Goal: Task Accomplishment & Management: Complete application form

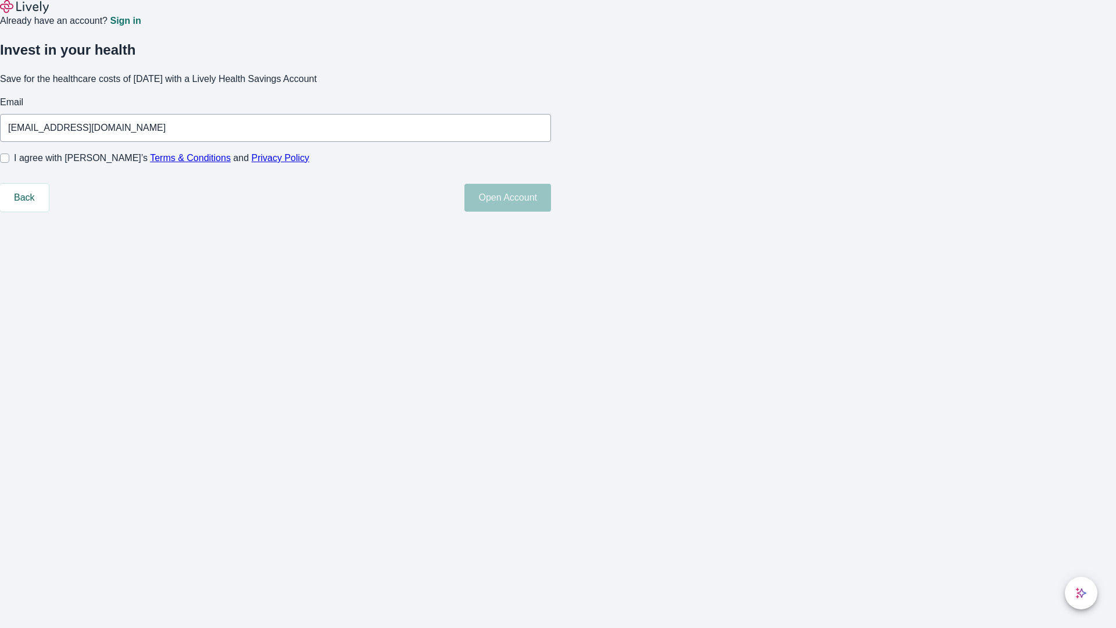
click at [9, 163] on input "I agree with Lively’s Terms & Conditions and Privacy Policy" at bounding box center [4, 157] width 9 height 9
checkbox input "true"
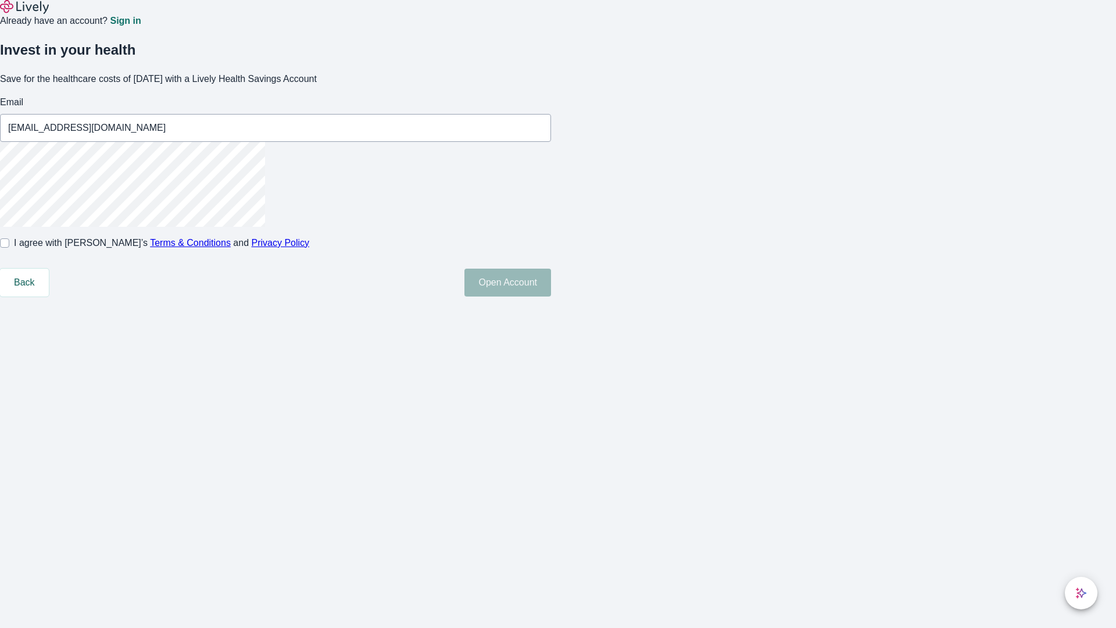
click at [551, 296] on button "Open Account" at bounding box center [507, 282] width 87 height 28
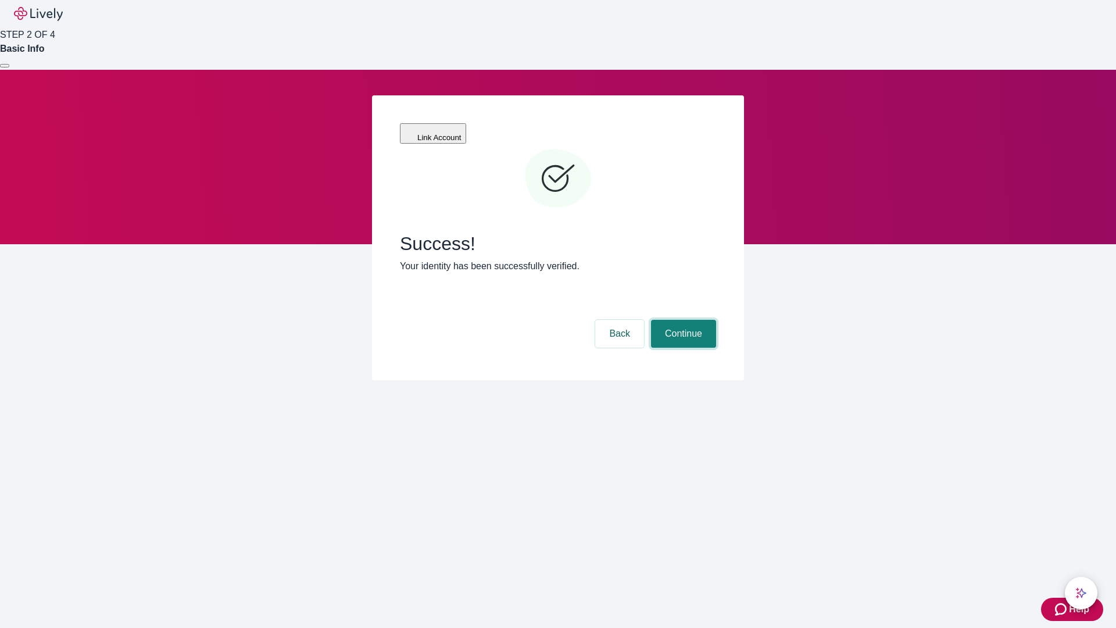
click at [682, 320] on button "Continue" at bounding box center [683, 334] width 65 height 28
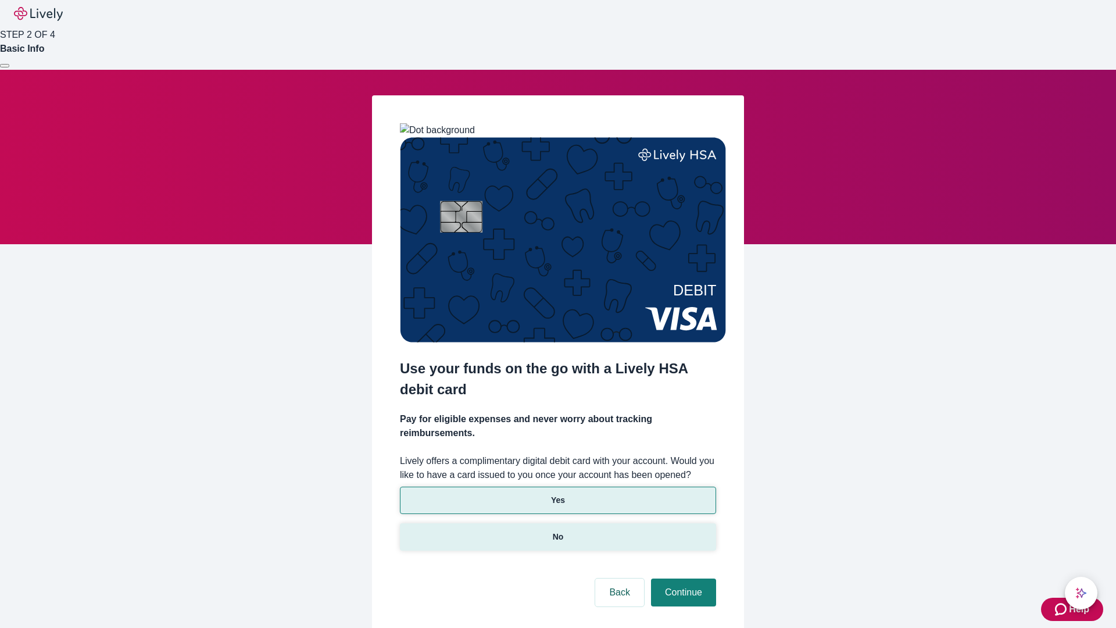
click at [557, 531] on p "No" at bounding box center [558, 537] width 11 height 12
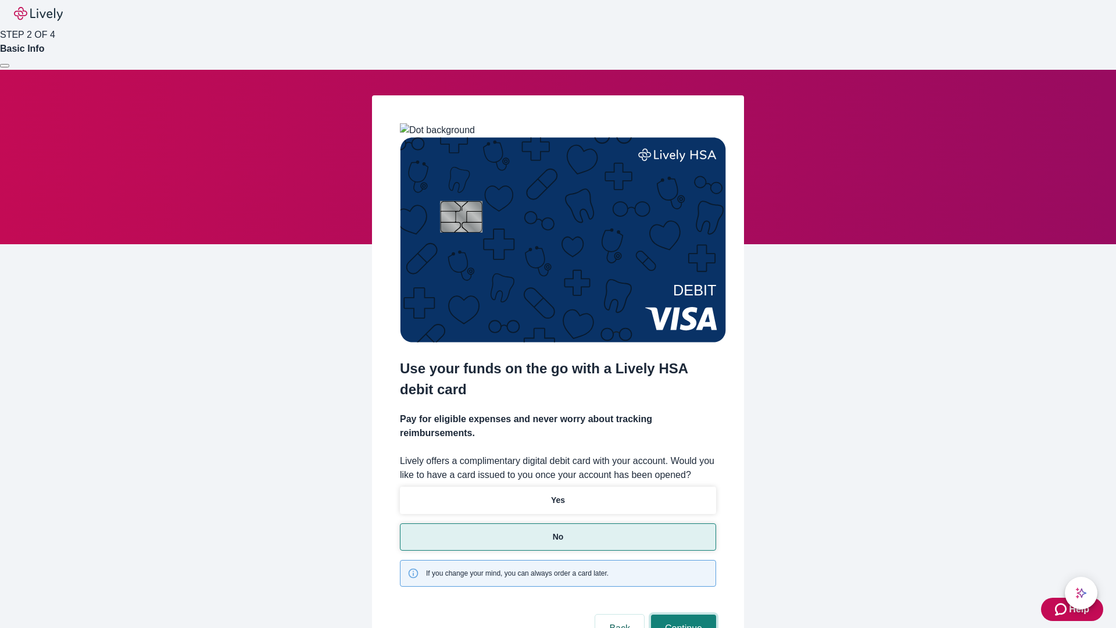
click at [682, 614] on button "Continue" at bounding box center [683, 628] width 65 height 28
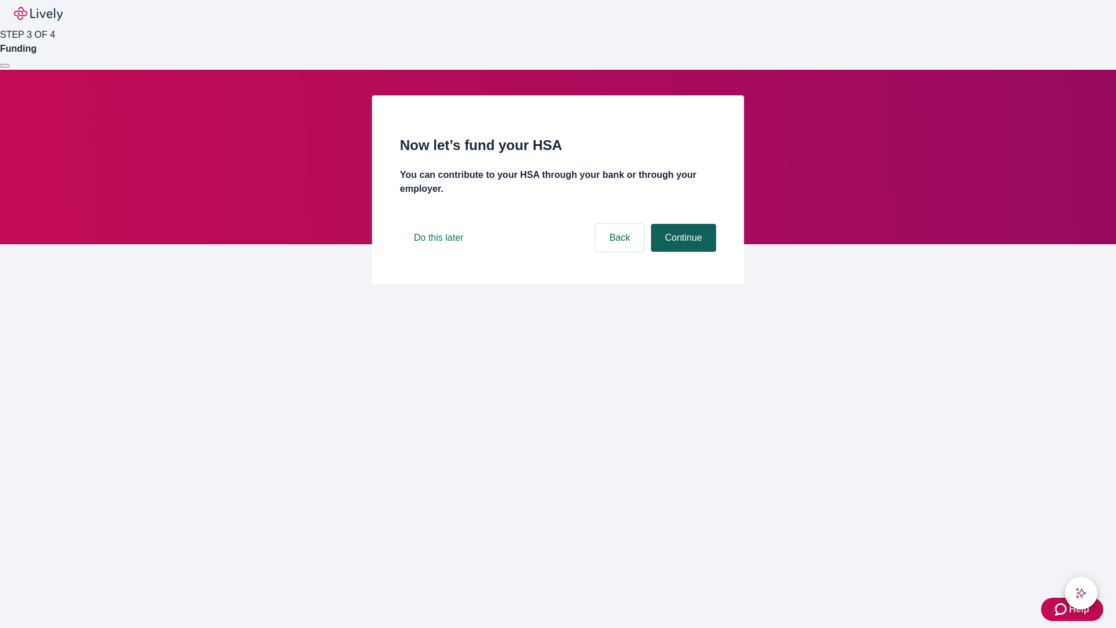
click at [682, 252] on button "Continue" at bounding box center [683, 238] width 65 height 28
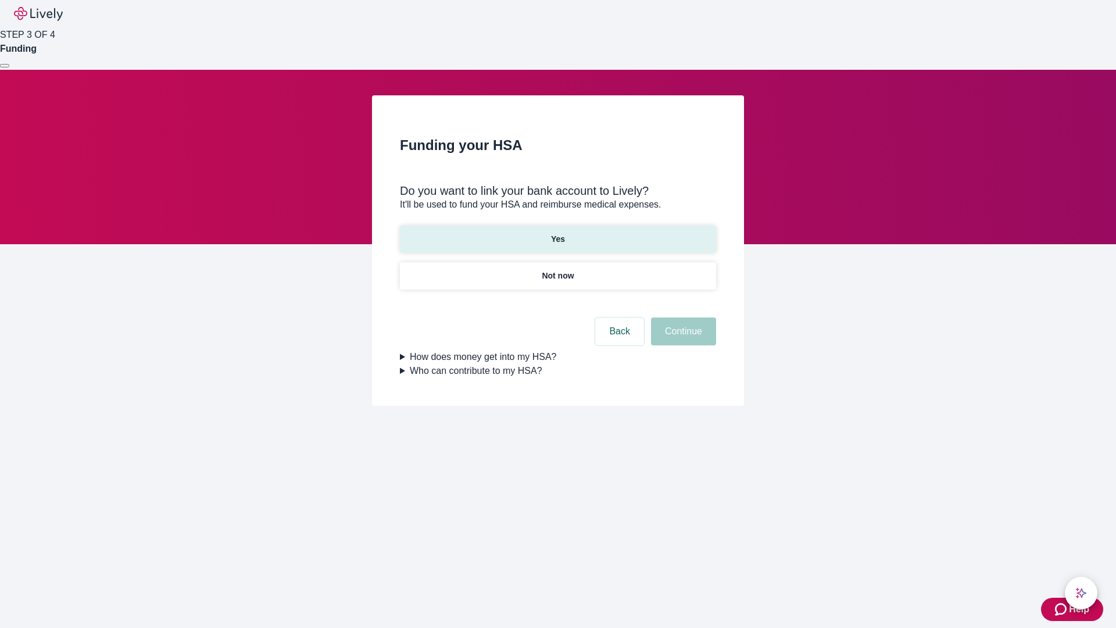
click at [557, 233] on p "Yes" at bounding box center [558, 239] width 14 height 12
click at [682, 317] on button "Continue" at bounding box center [683, 331] width 65 height 28
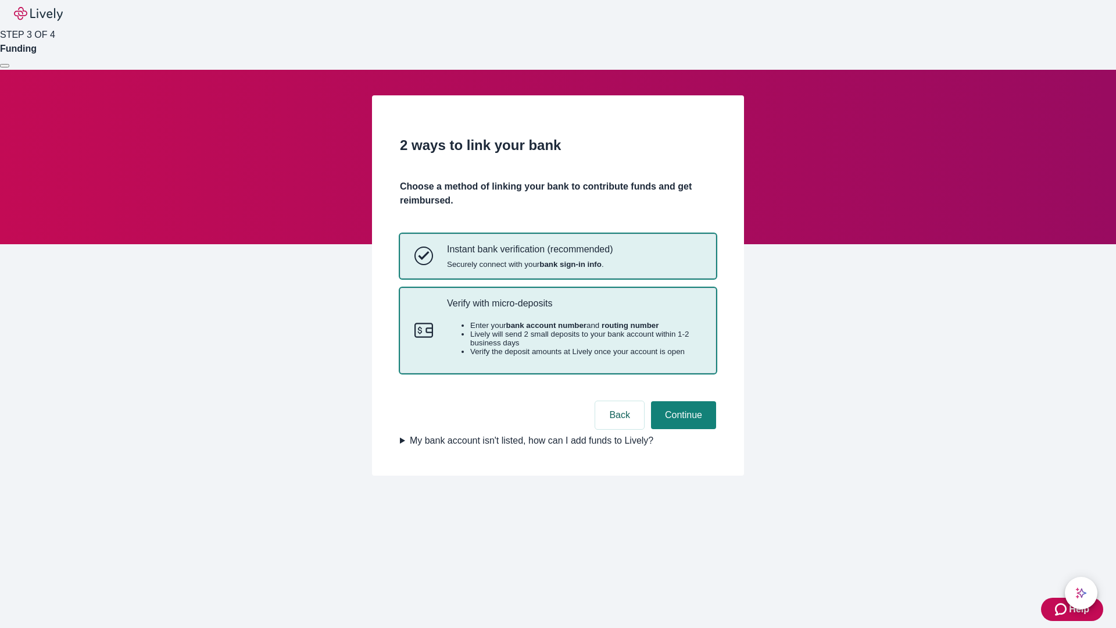
click at [574, 309] on p "Verify with micro-deposits" at bounding box center [574, 303] width 255 height 11
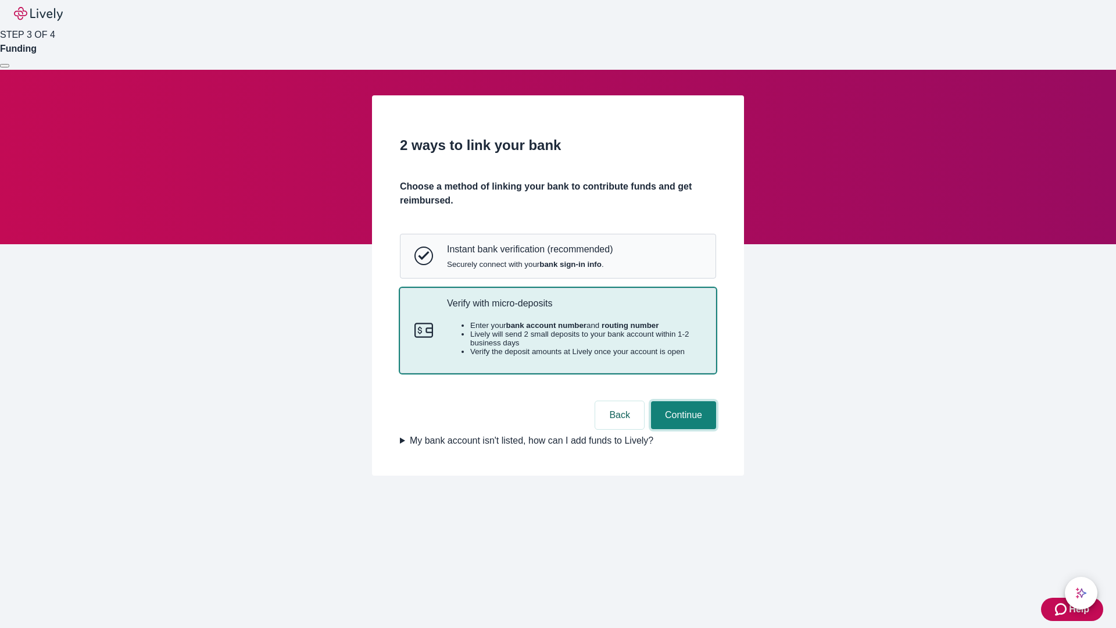
click at [682, 429] on button "Continue" at bounding box center [683, 415] width 65 height 28
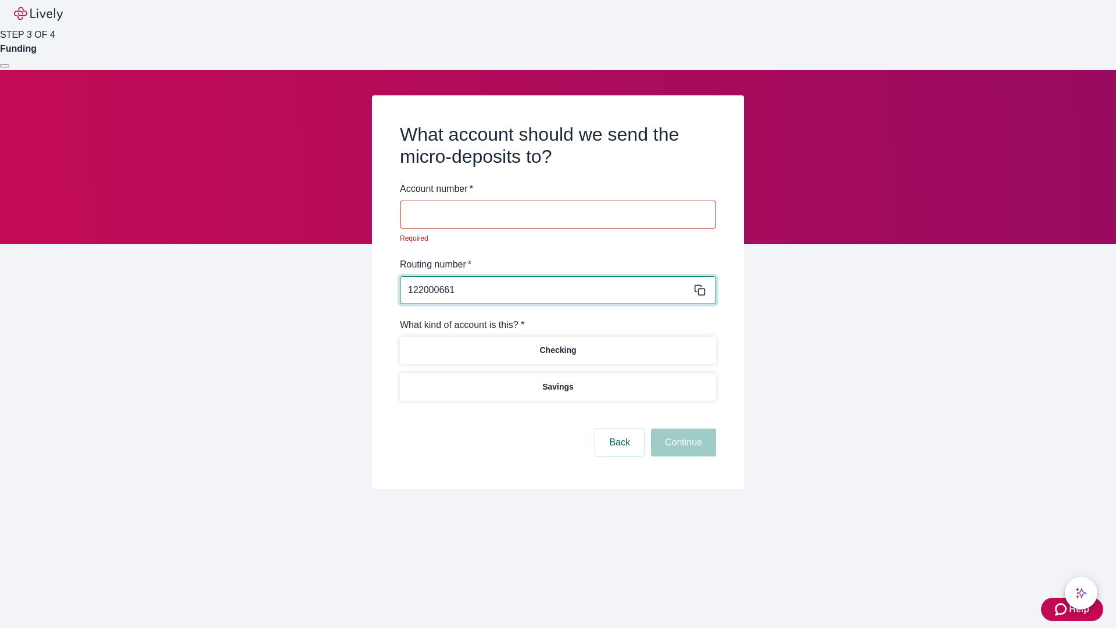
type input "122000661"
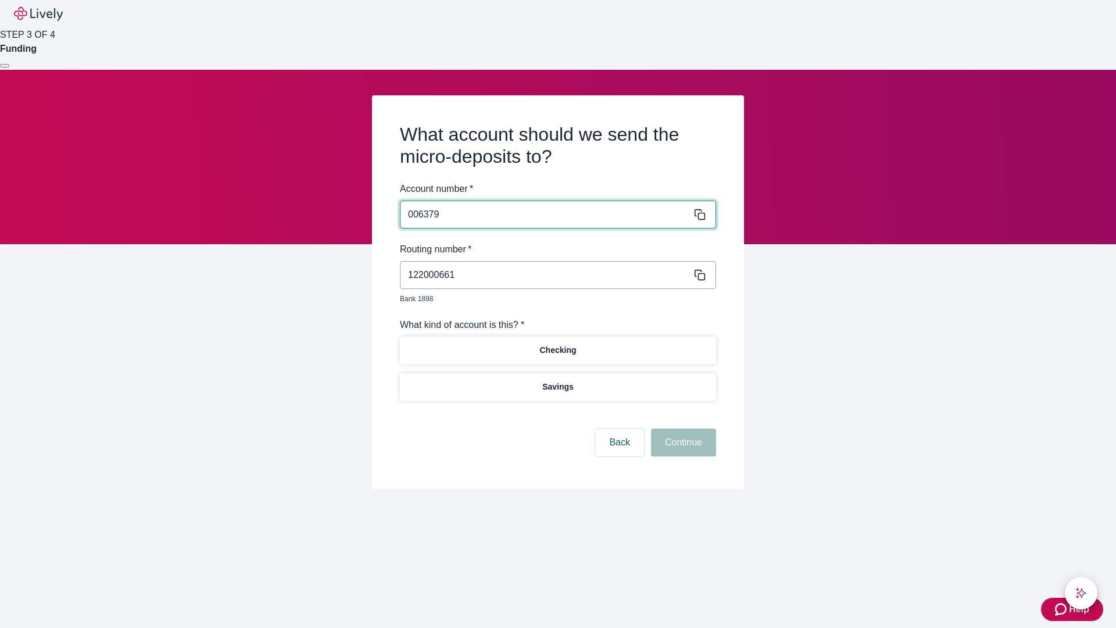
type input "006379"
click at [557, 344] on p "Checking" at bounding box center [557, 350] width 37 height 12
click at [682, 429] on button "Continue" at bounding box center [683, 442] width 65 height 28
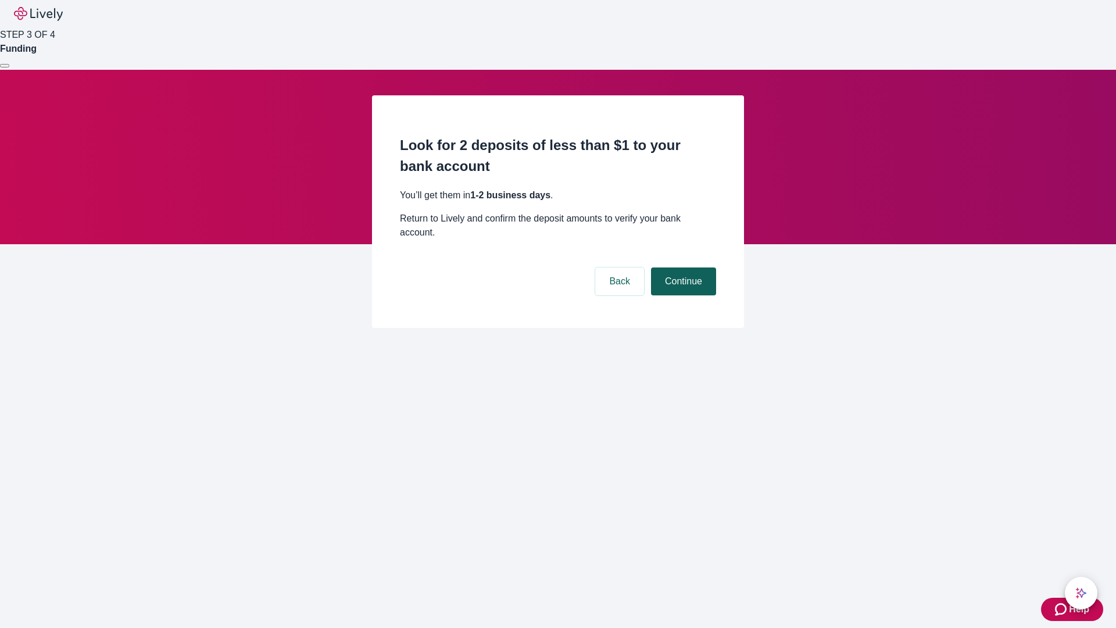
click at [682, 267] on button "Continue" at bounding box center [683, 281] width 65 height 28
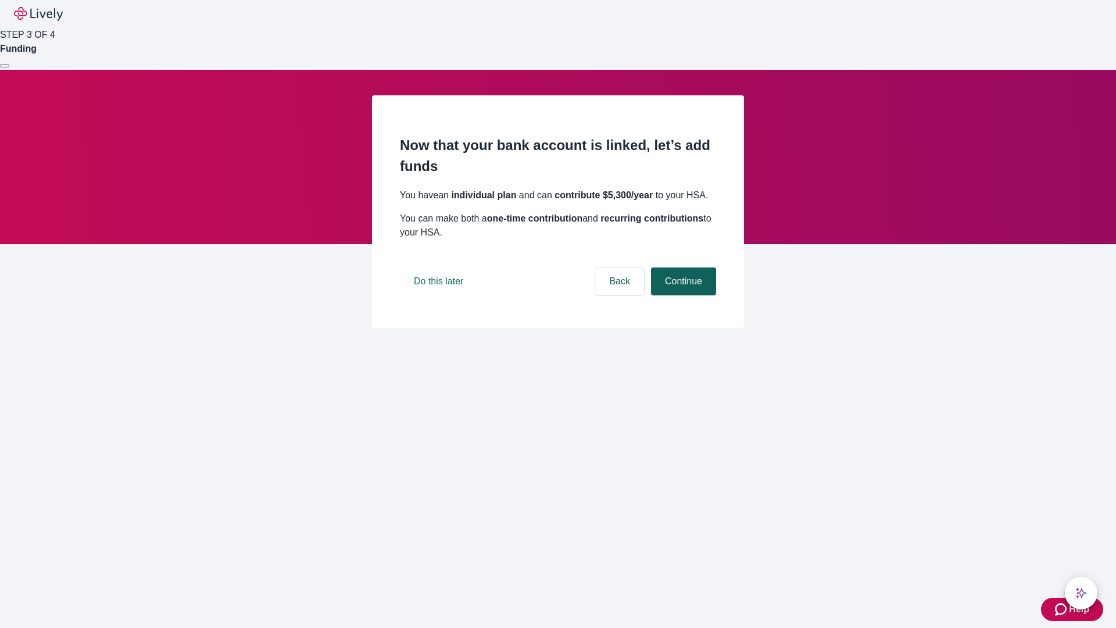
click at [682, 295] on button "Continue" at bounding box center [683, 281] width 65 height 28
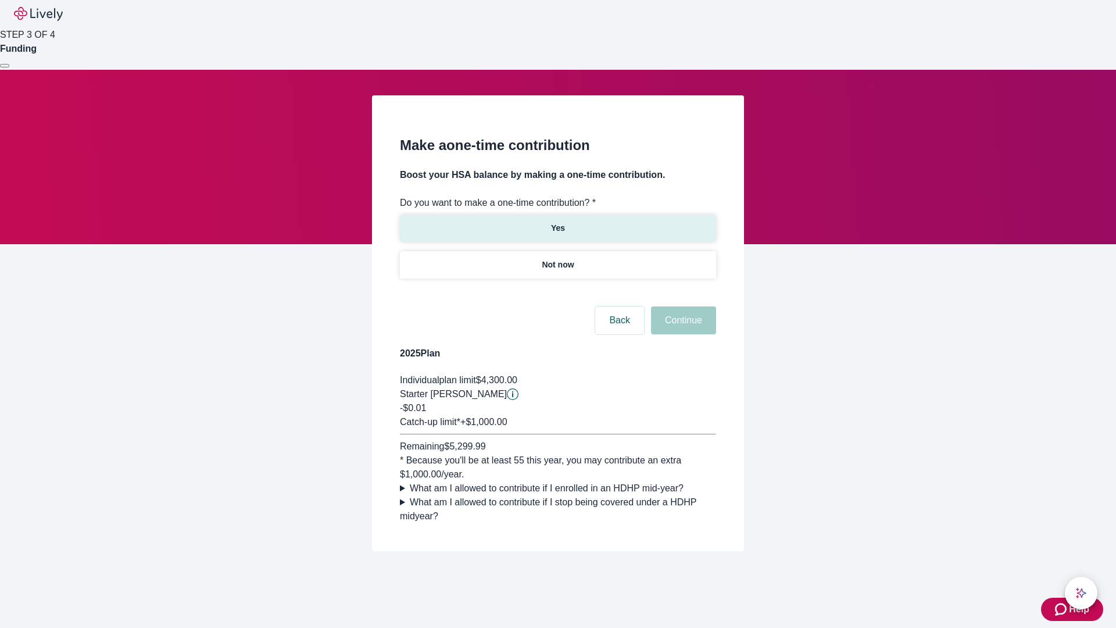
click at [557, 222] on p "Yes" at bounding box center [558, 228] width 14 height 12
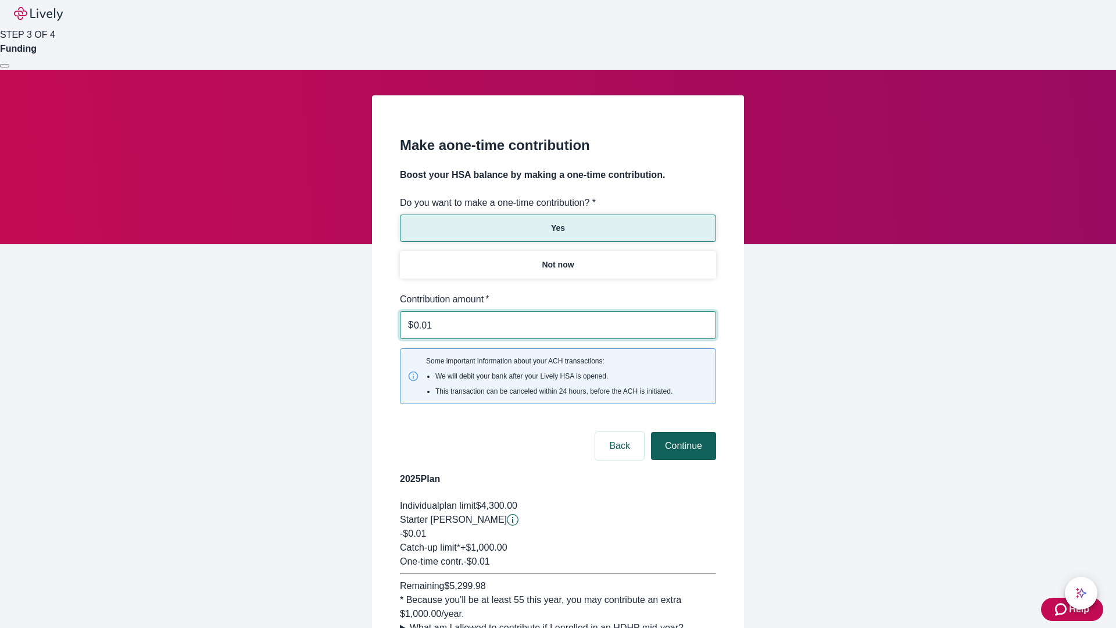
type input "0.01"
click at [682, 432] on button "Continue" at bounding box center [683, 446] width 65 height 28
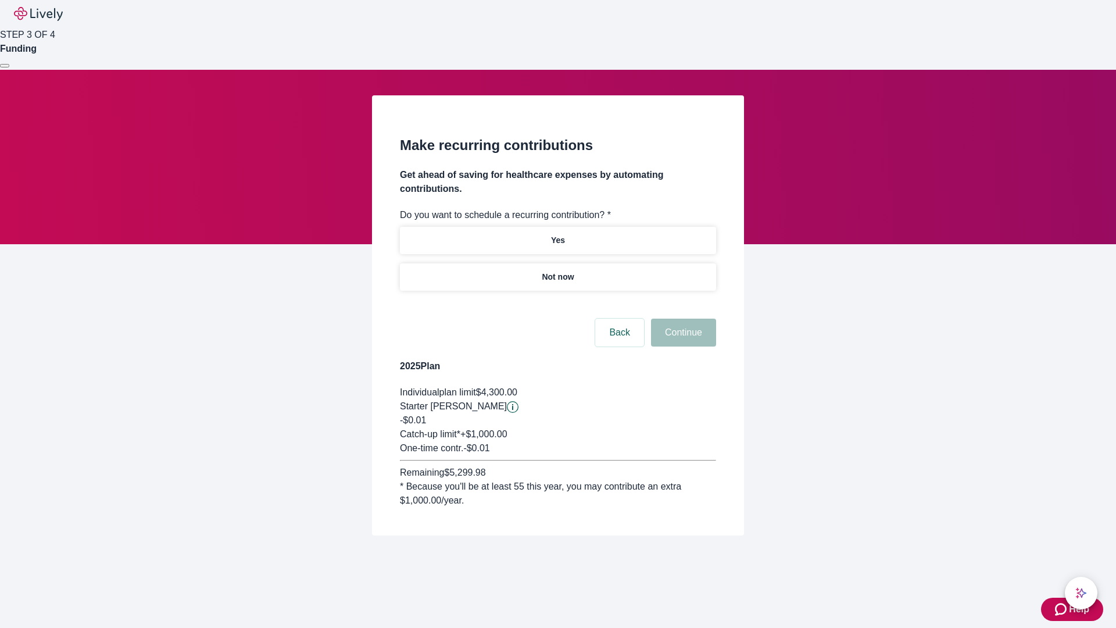
click at [557, 271] on p "Not now" at bounding box center [558, 277] width 32 height 12
click at [682, 318] on button "Continue" at bounding box center [683, 332] width 65 height 28
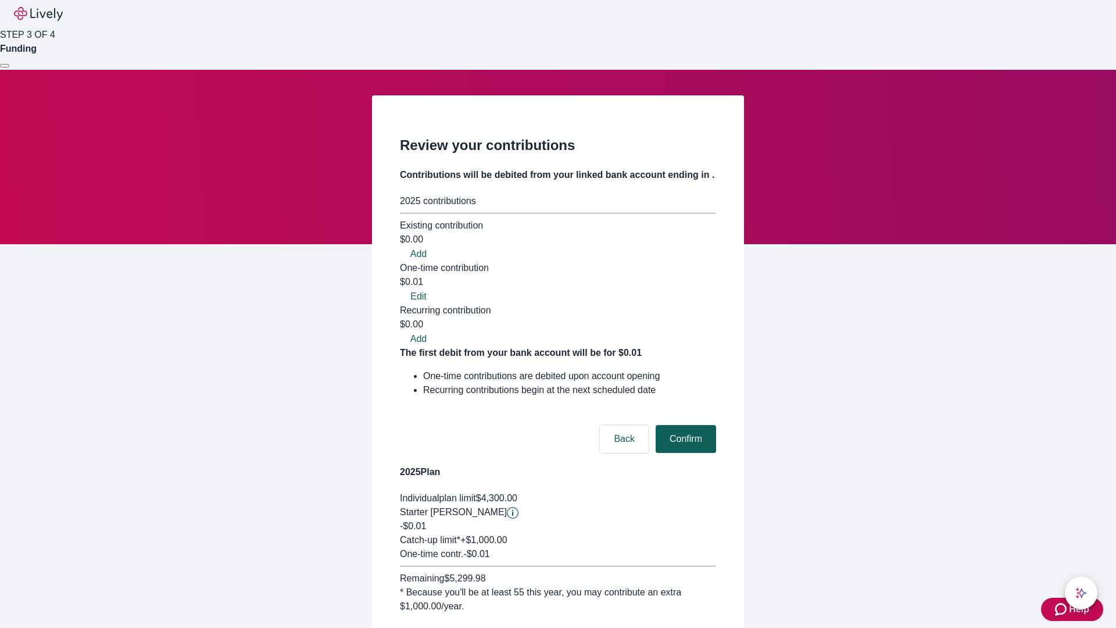
click at [684, 425] on button "Confirm" at bounding box center [686, 439] width 60 height 28
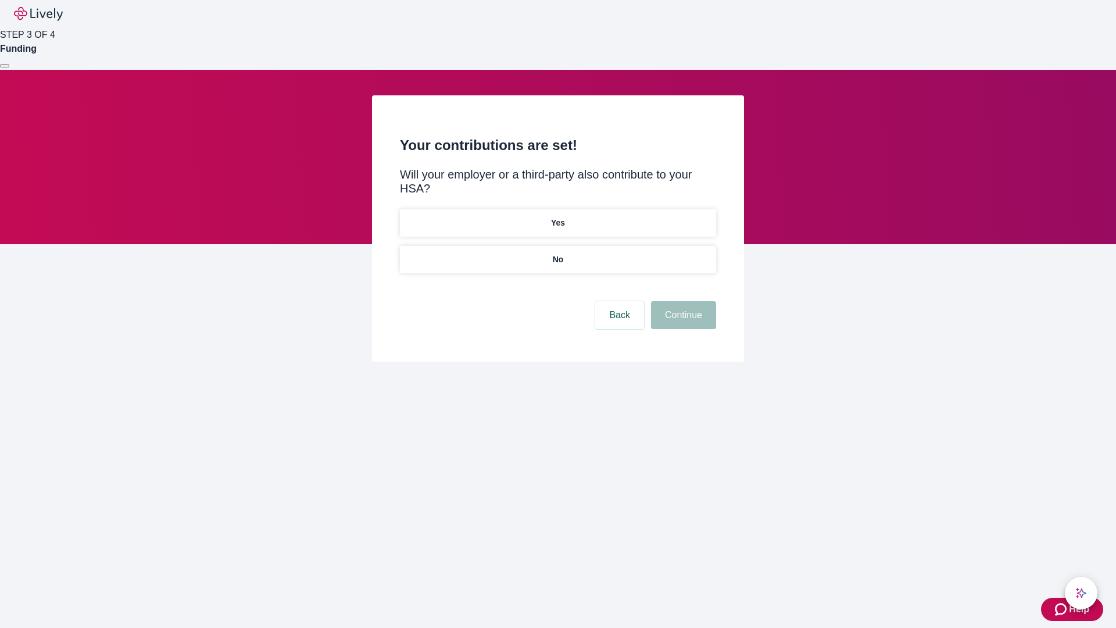
click at [557, 253] on p "No" at bounding box center [558, 259] width 11 height 12
click at [682, 301] on button "Continue" at bounding box center [683, 315] width 65 height 28
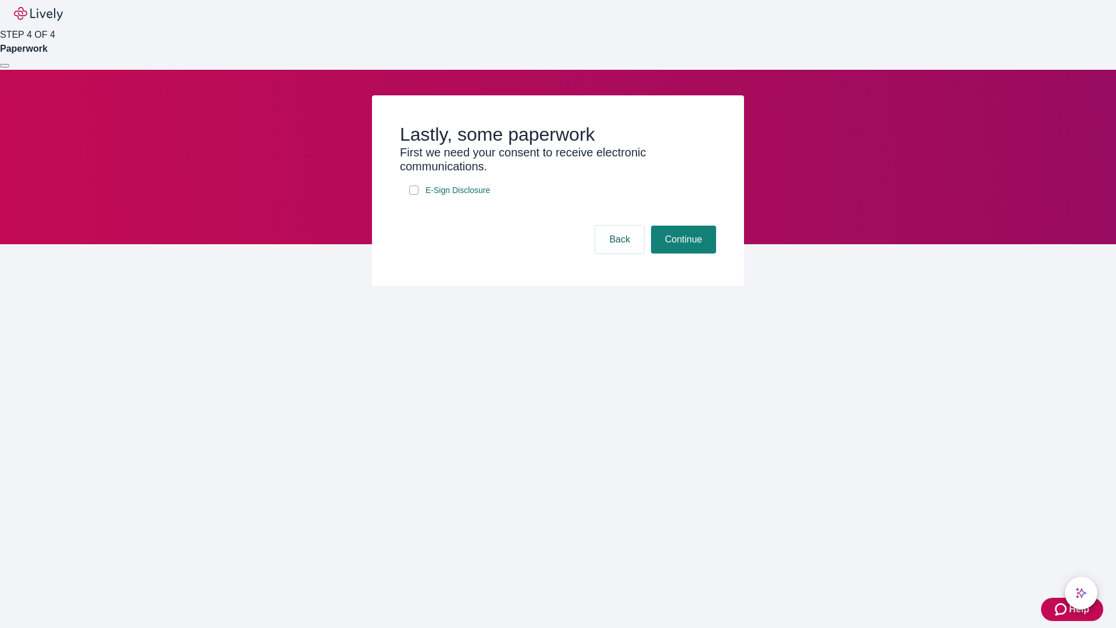
click at [414, 195] on input "E-Sign Disclosure" at bounding box center [413, 189] width 9 height 9
checkbox input "true"
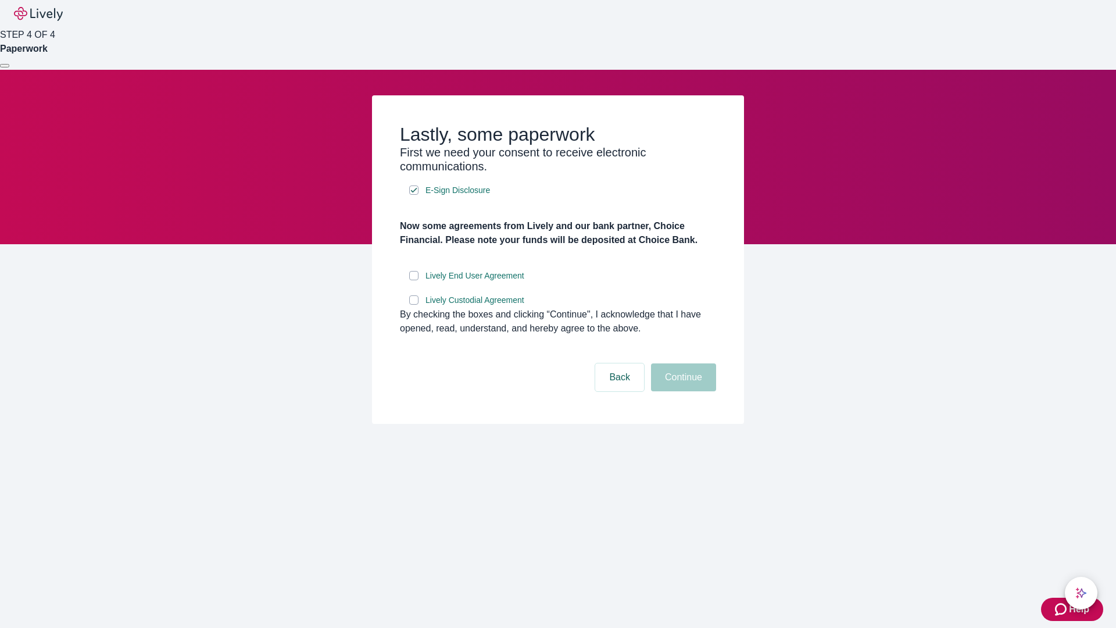
click at [414, 280] on input "Lively End User Agreement" at bounding box center [413, 275] width 9 height 9
checkbox input "true"
click at [414, 305] on input "Lively Custodial Agreement" at bounding box center [413, 299] width 9 height 9
checkbox input "true"
click at [682, 391] on button "Continue" at bounding box center [683, 377] width 65 height 28
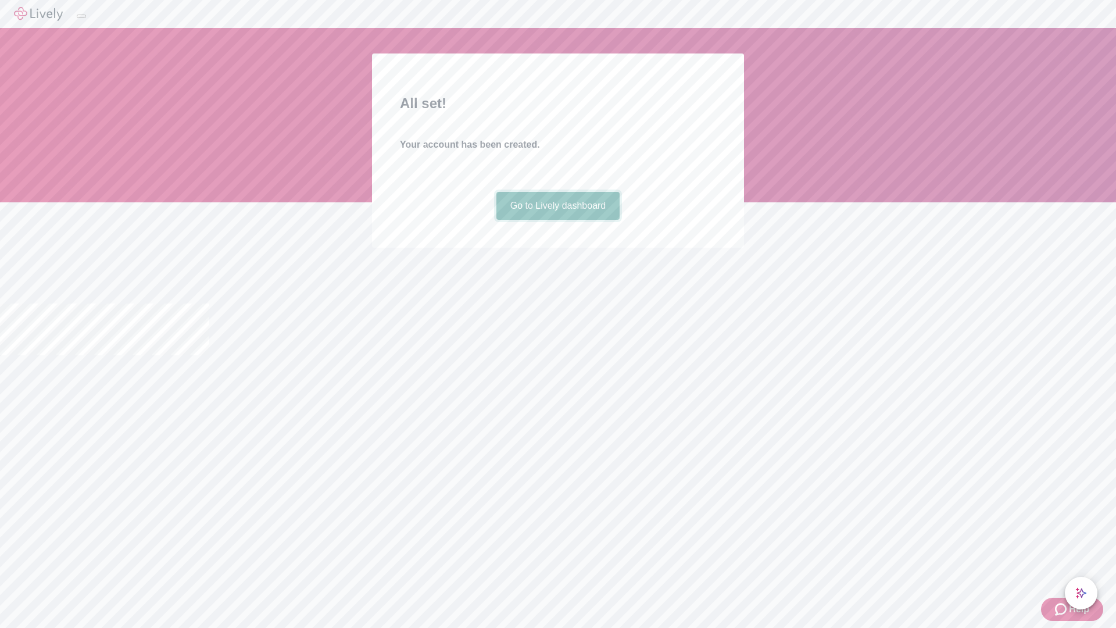
click at [557, 220] on link "Go to Lively dashboard" at bounding box center [558, 206] width 124 height 28
